Goal: Obtain resource: Obtain resource

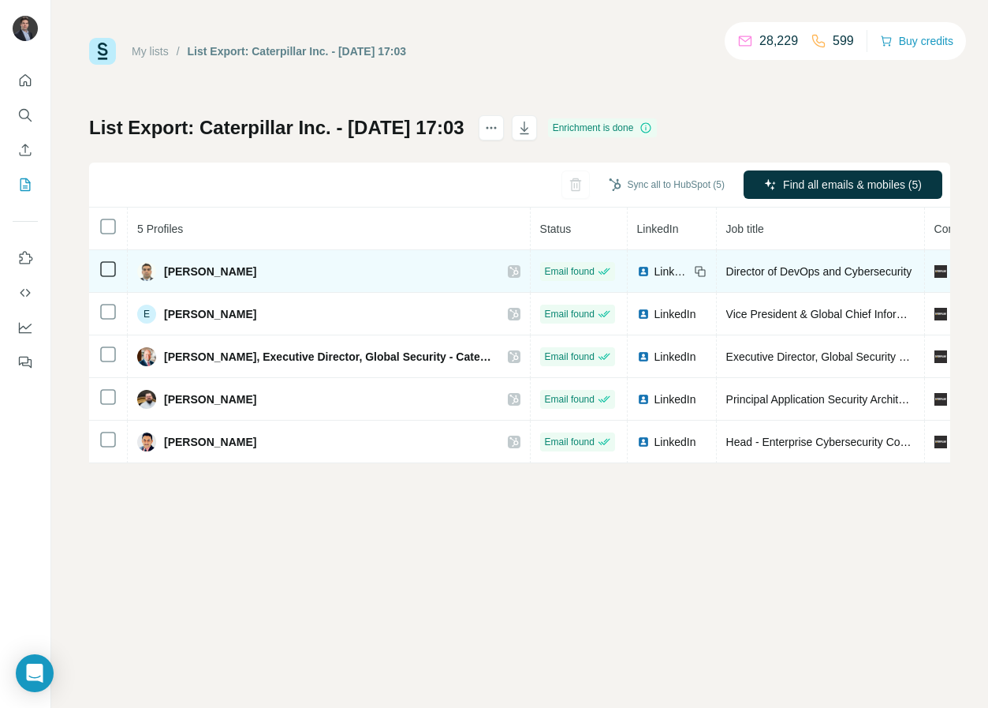
scroll to position [0, 648]
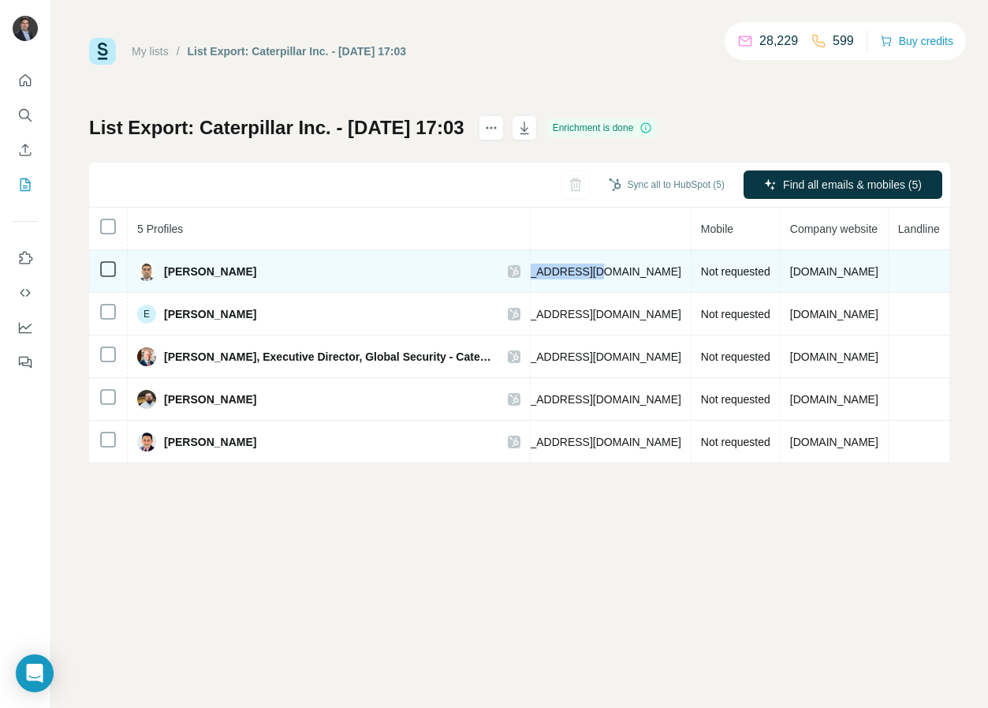
drag, startPoint x: 583, startPoint y: 269, endPoint x: 527, endPoint y: 282, distance: 57.4
click at [475, 269] on tr "[PERSON_NAME] Email found LinkedIn Director of DevOps and Cybersecurity Caterpi…" at bounding box center [263, 271] width 1644 height 43
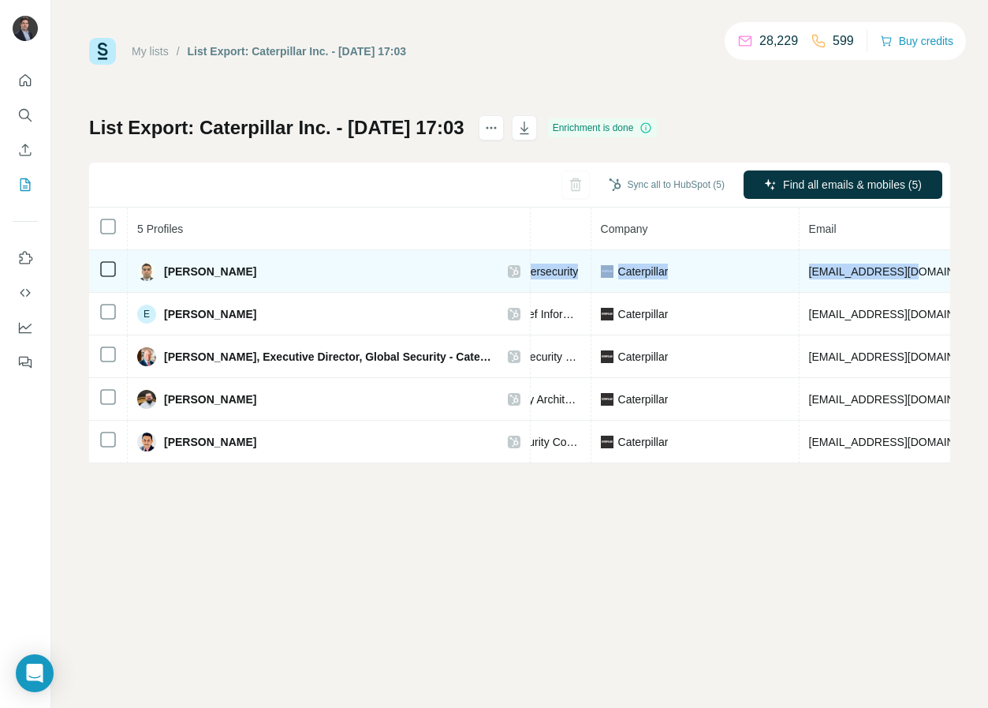
click at [818, 273] on span "[EMAIL_ADDRESS][DOMAIN_NAME]" at bounding box center [902, 271] width 187 height 13
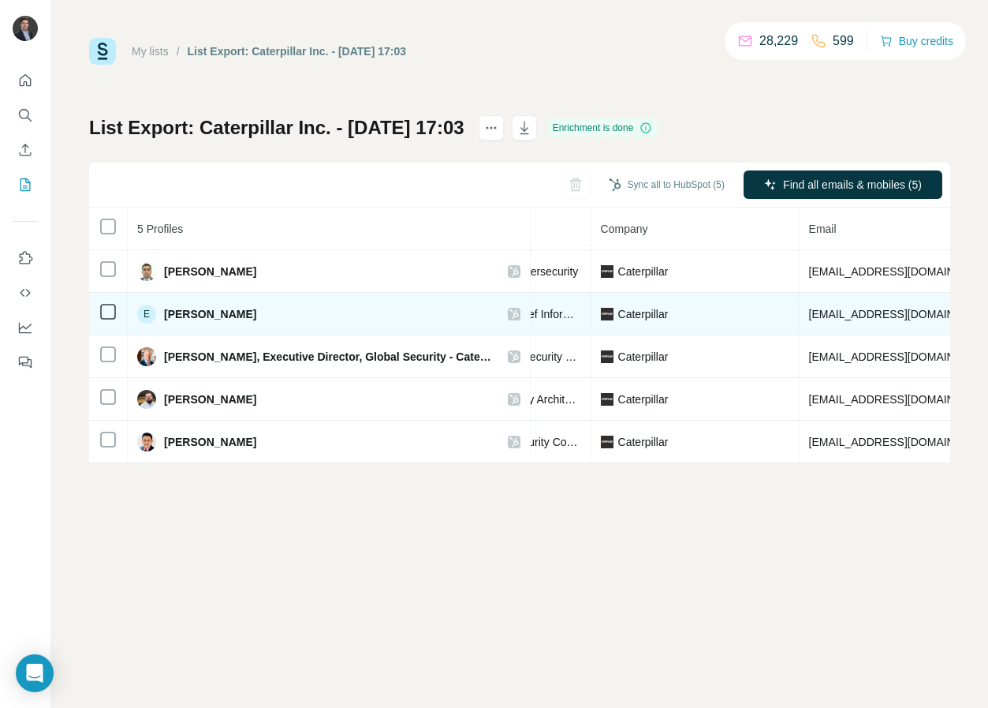
click at [859, 304] on td "[EMAIL_ADDRESS][DOMAIN_NAME]" at bounding box center [903, 314] width 207 height 43
copy span "[EMAIL_ADDRESS][DOMAIN_NAME]"
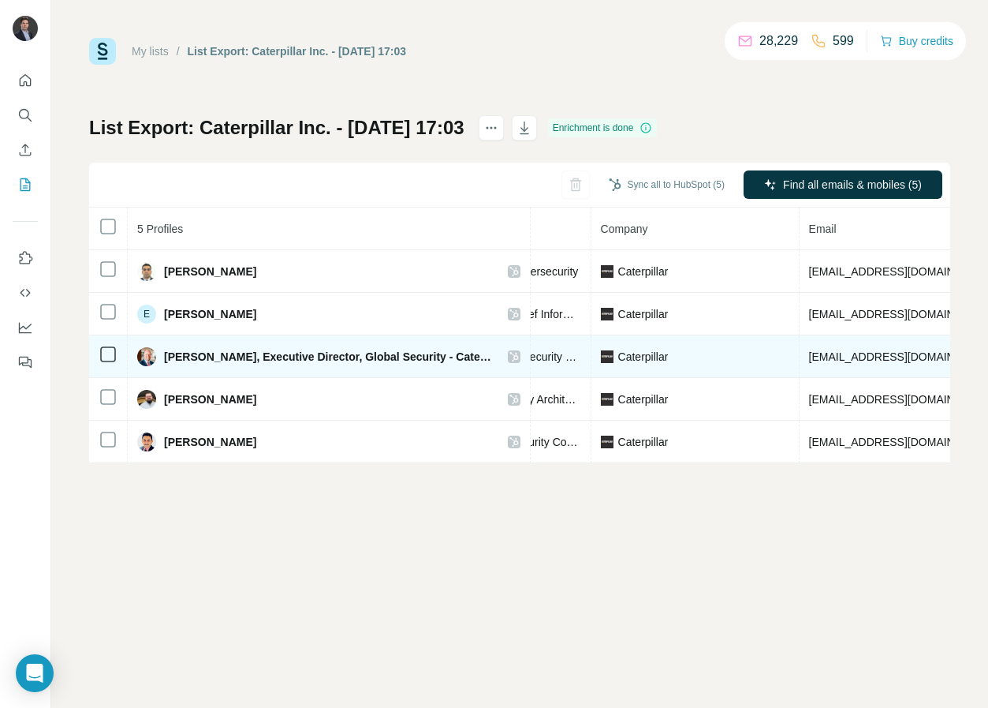
click at [848, 350] on span "[EMAIL_ADDRESS][DOMAIN_NAME]" at bounding box center [902, 356] width 187 height 13
copy span "[EMAIL_ADDRESS][DOMAIN_NAME]"
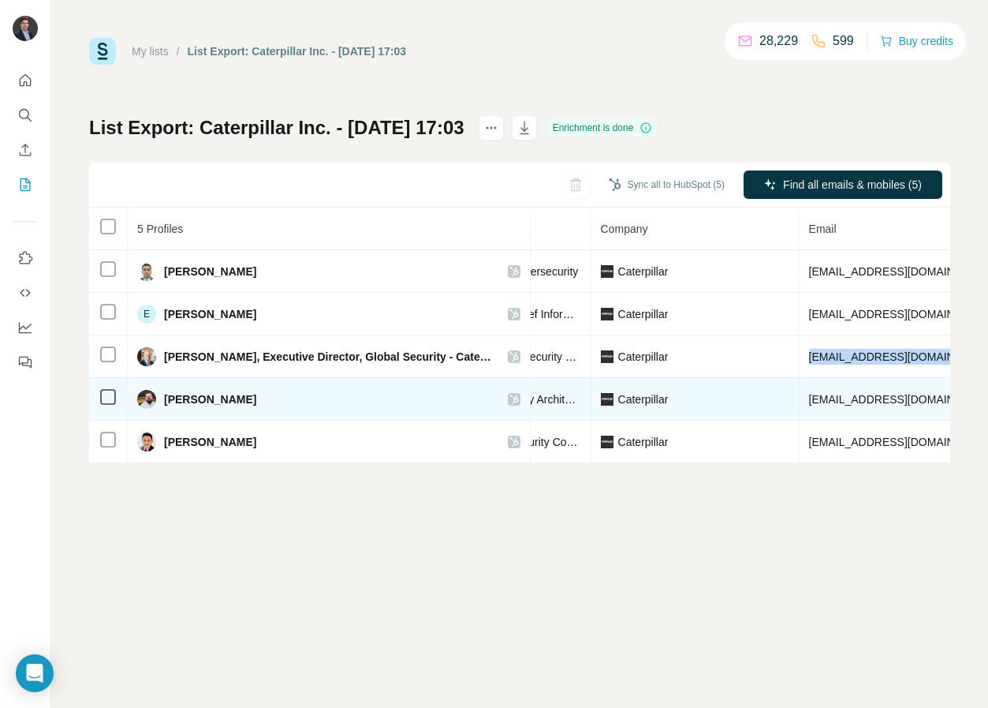
click at [860, 397] on span "[EMAIL_ADDRESS][DOMAIN_NAME]" at bounding box center [902, 399] width 187 height 13
copy span "[EMAIL_ADDRESS][DOMAIN_NAME]"
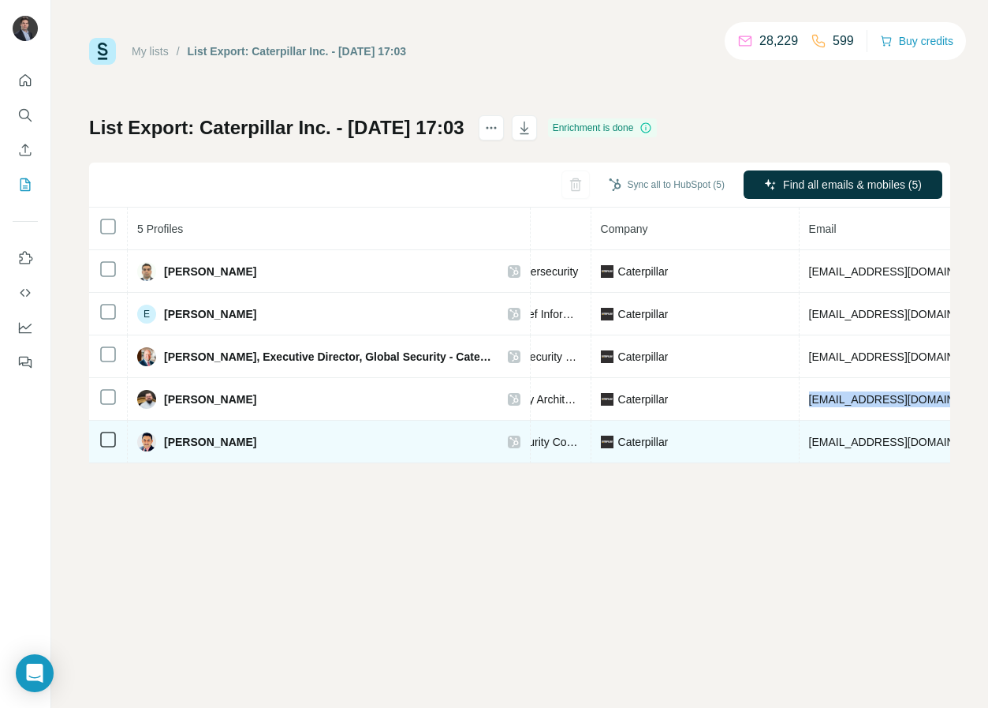
click at [861, 435] on span "[EMAIL_ADDRESS][DOMAIN_NAME]" at bounding box center [902, 441] width 187 height 13
copy span "[EMAIL_ADDRESS][DOMAIN_NAME]"
